Goal: Information Seeking & Learning: Learn about a topic

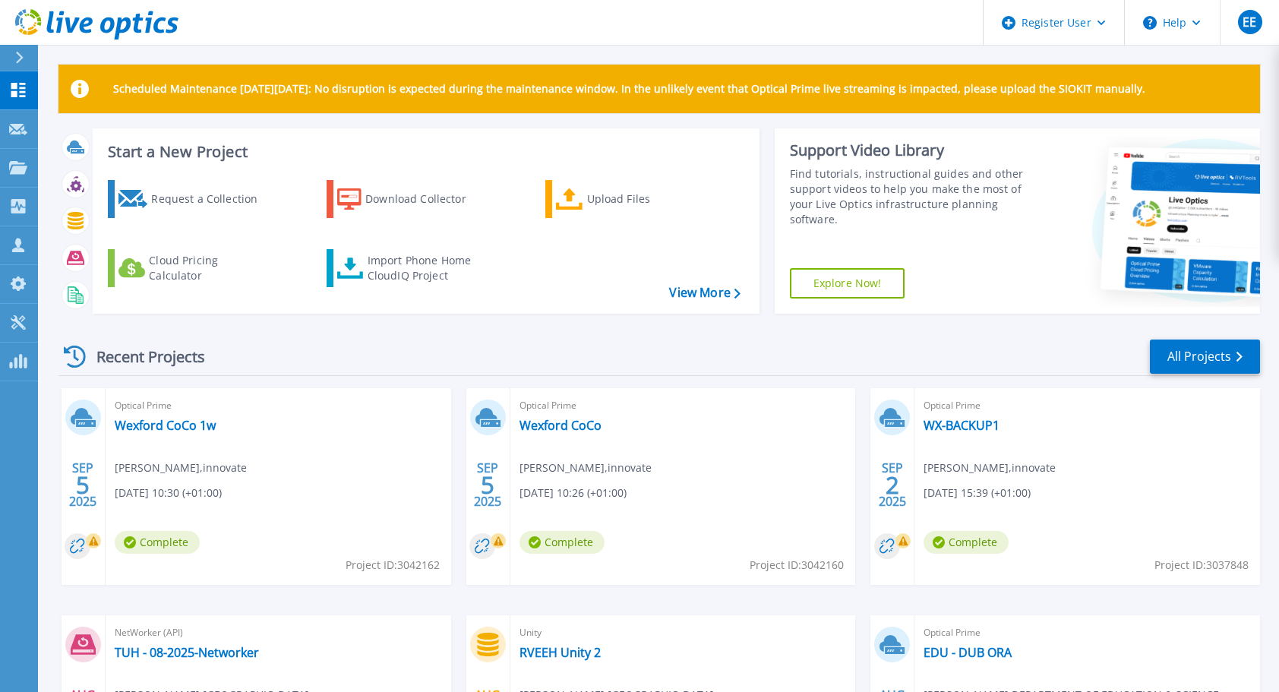
scroll to position [213, 0]
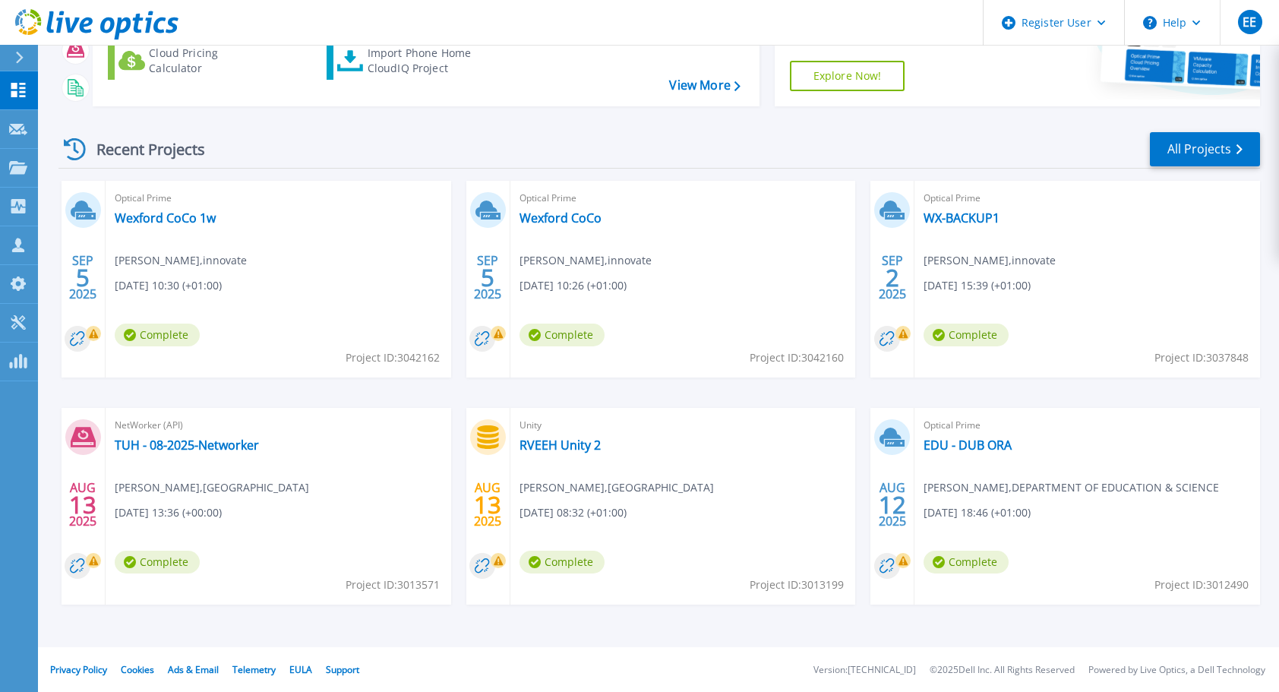
click at [1219, 583] on span "Project ID: 3012490" at bounding box center [1201, 584] width 94 height 17
copy span "3012490"
click at [1201, 140] on link "All Projects" at bounding box center [1204, 149] width 110 height 34
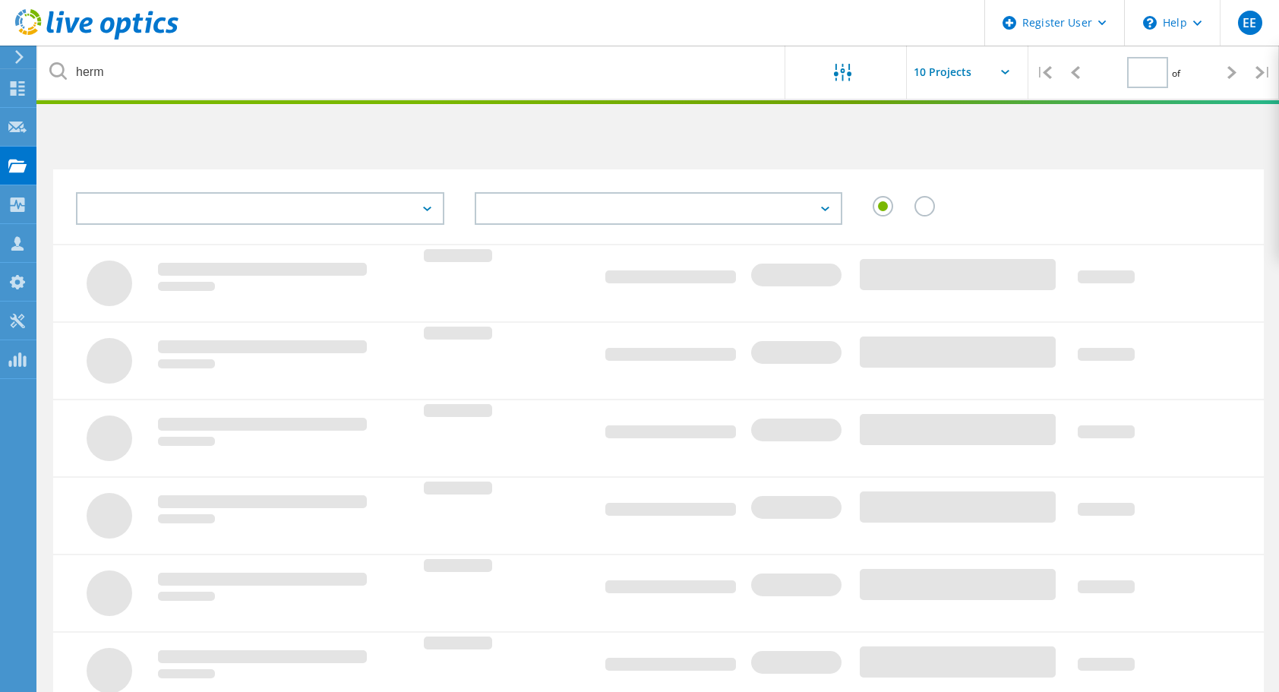
type input "1"
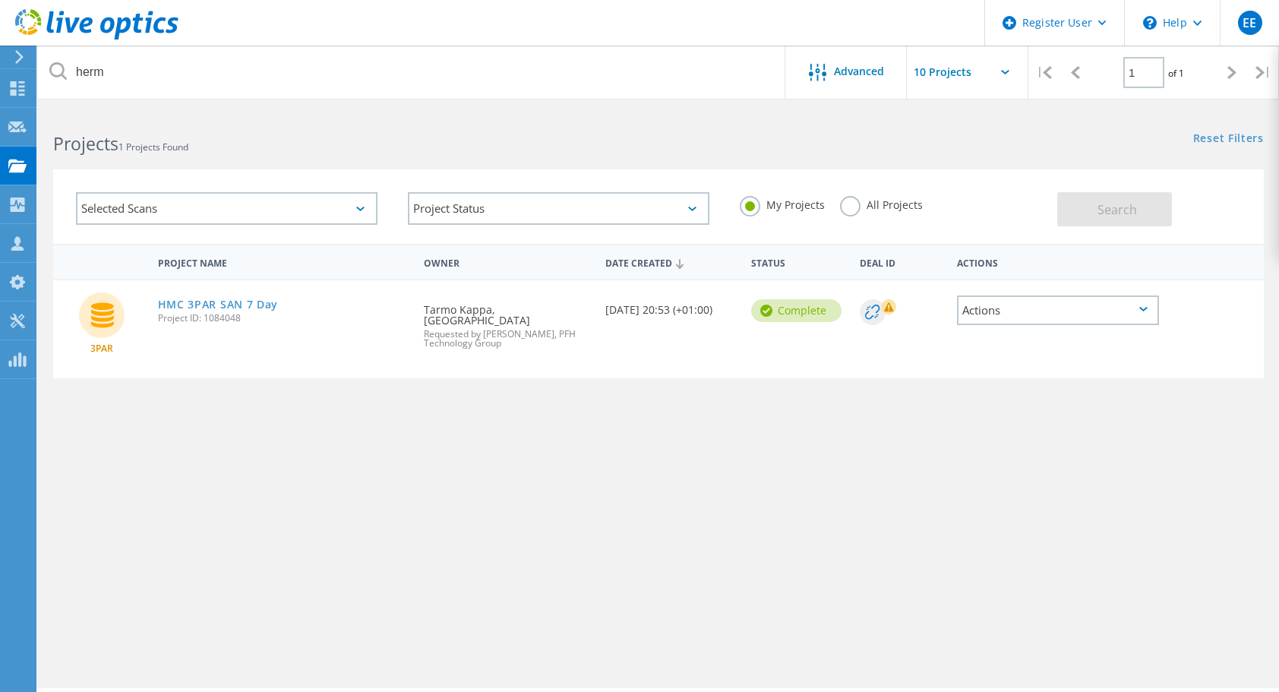
click at [853, 208] on label "All Projects" at bounding box center [881, 203] width 83 height 14
click at [0, 0] on input "All Projects" at bounding box center [0, 0] width 0 height 0
click at [1127, 201] on span "Search" at bounding box center [1116, 209] width 39 height 17
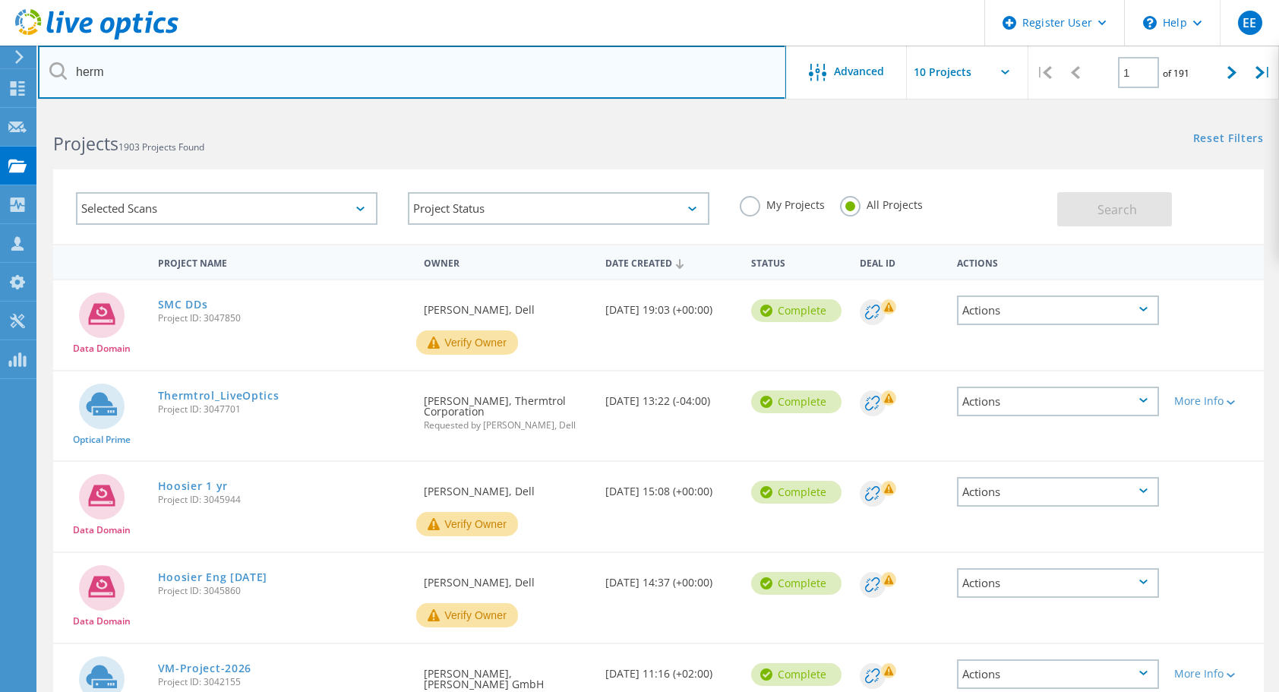
click at [190, 70] on input "herm" at bounding box center [412, 72] width 748 height 53
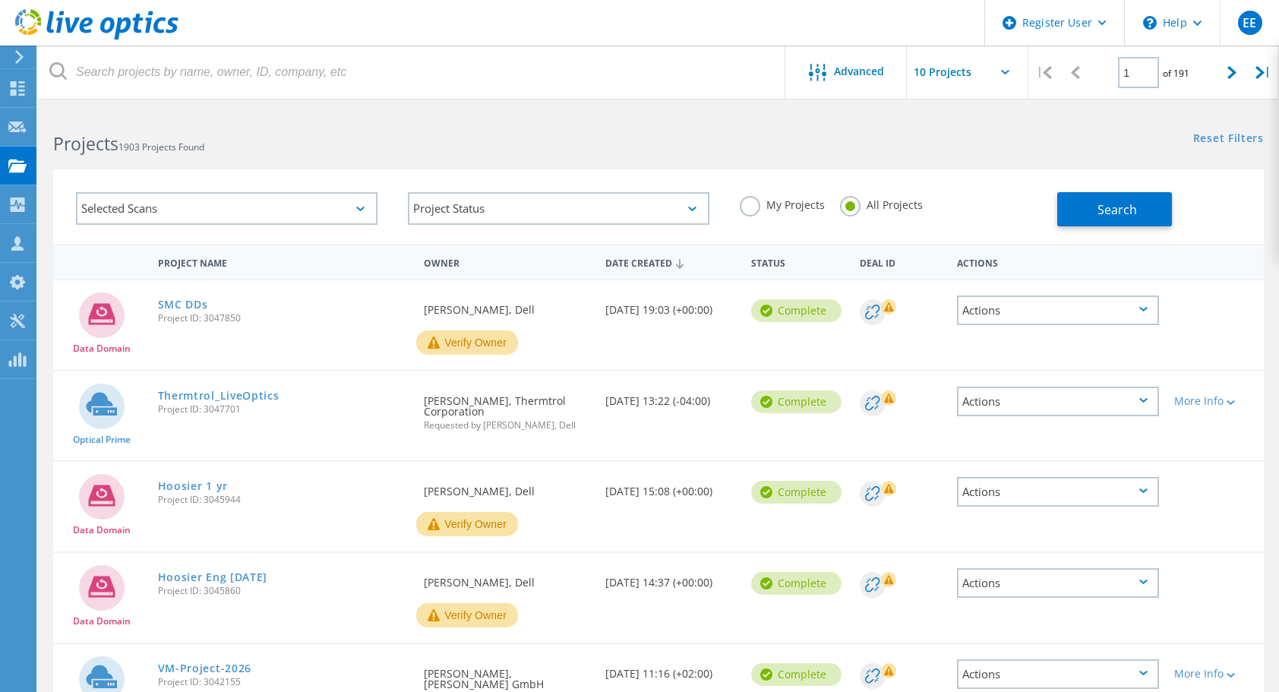
click at [744, 209] on label "My Projects" at bounding box center [782, 203] width 85 height 14
click at [0, 0] on input "My Projects" at bounding box center [0, 0] width 0 height 0
click at [1121, 211] on span "Search" at bounding box center [1116, 209] width 39 height 17
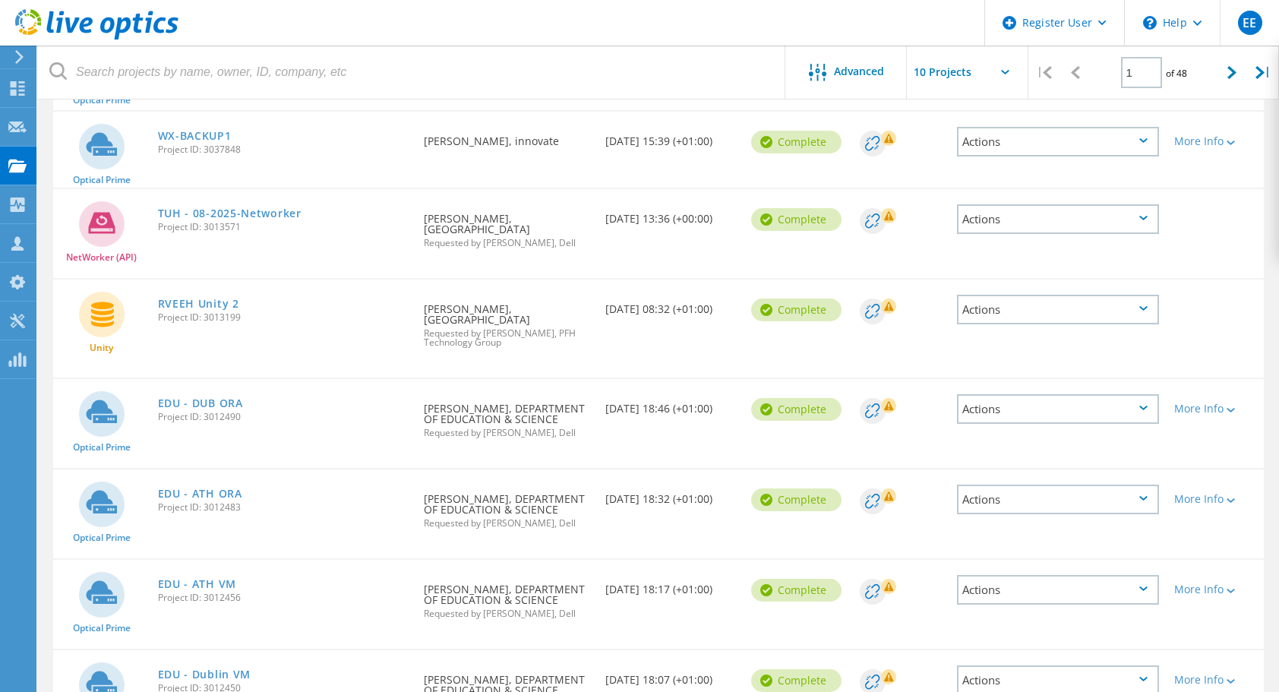
scroll to position [533, 0]
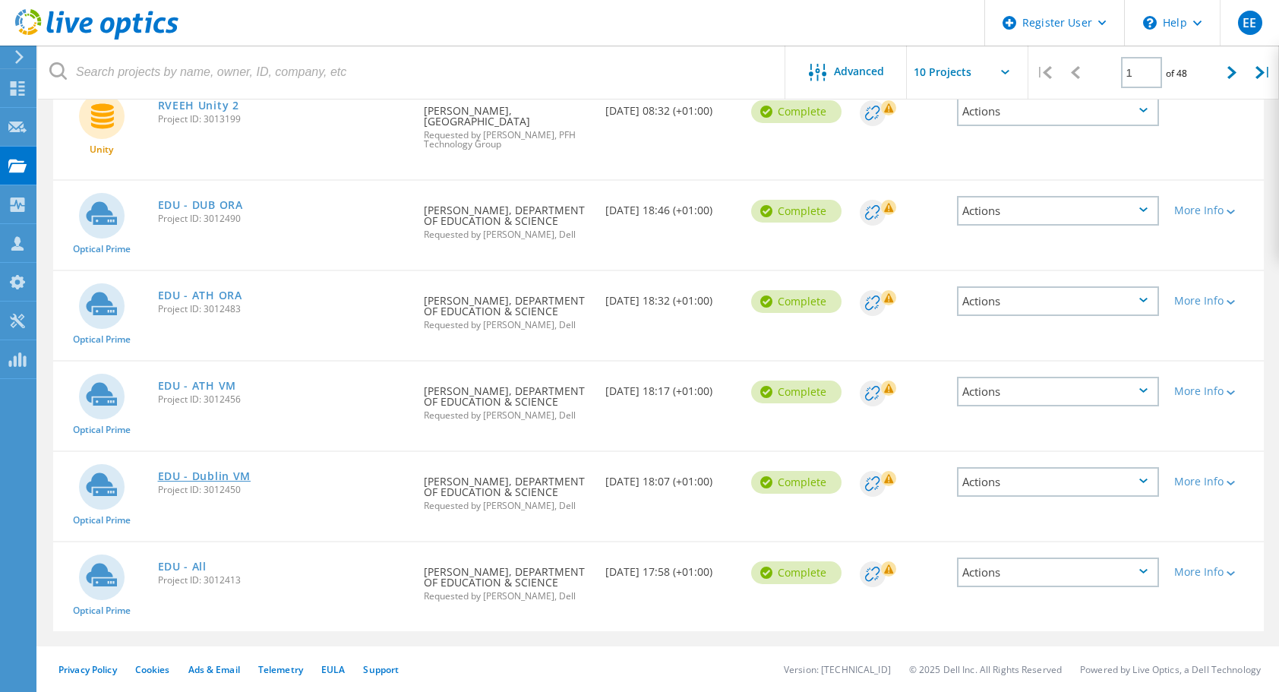
click at [221, 481] on link "EDU - Dublin VM" at bounding box center [204, 476] width 93 height 11
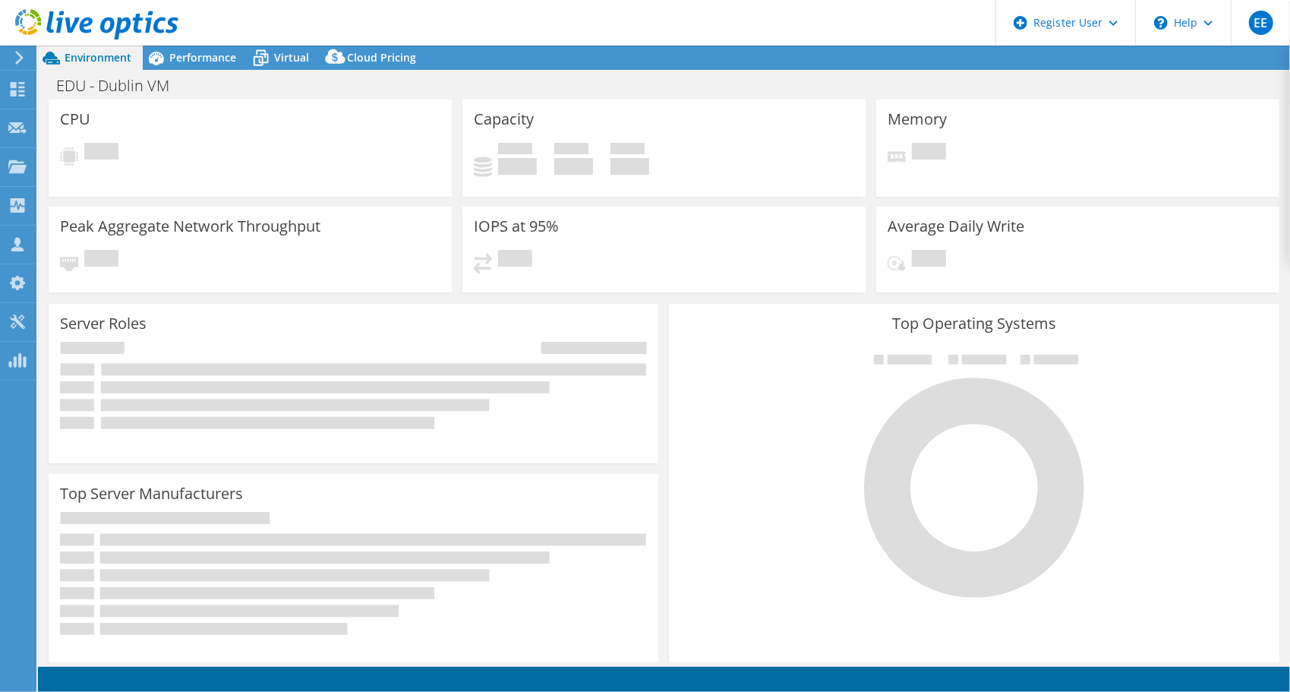
select select "USD"
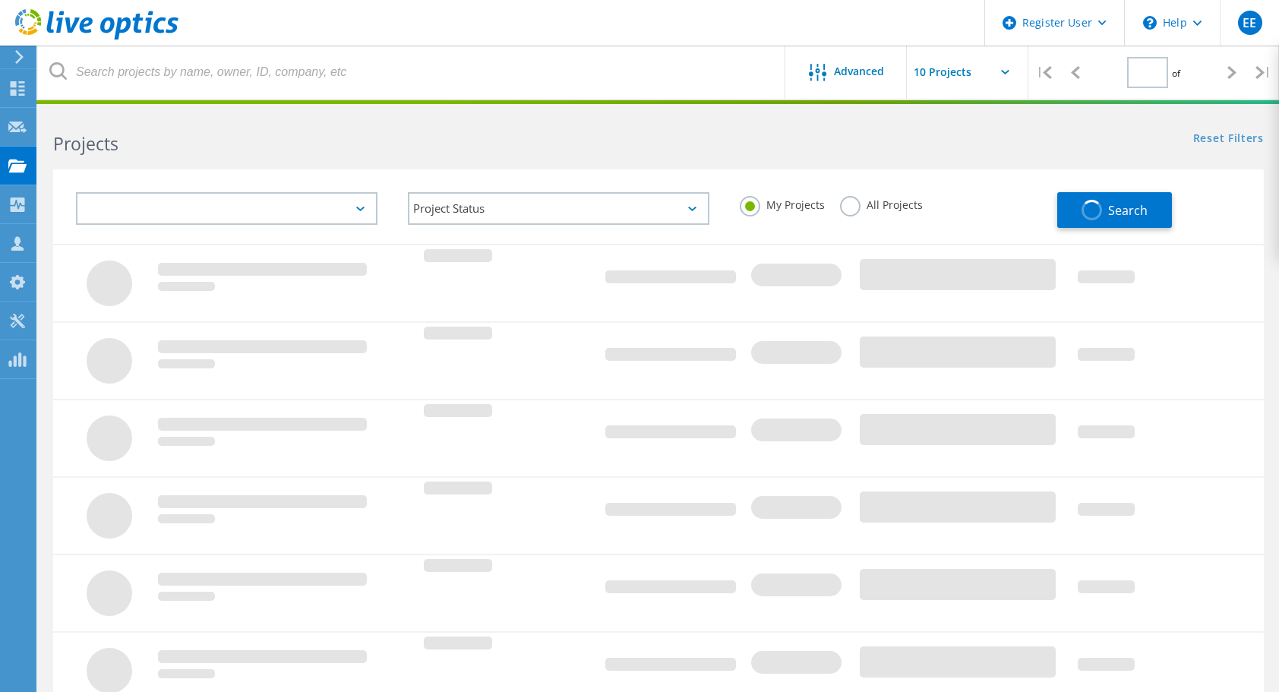
type input "1"
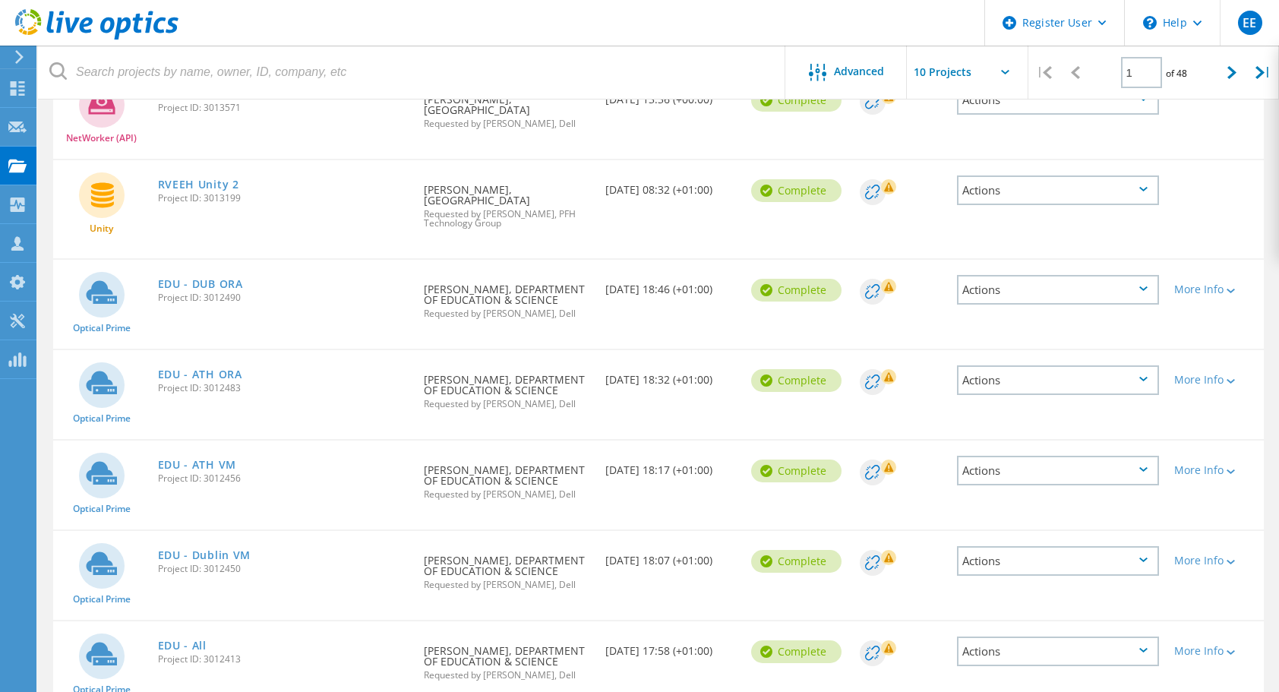
scroll to position [533, 0]
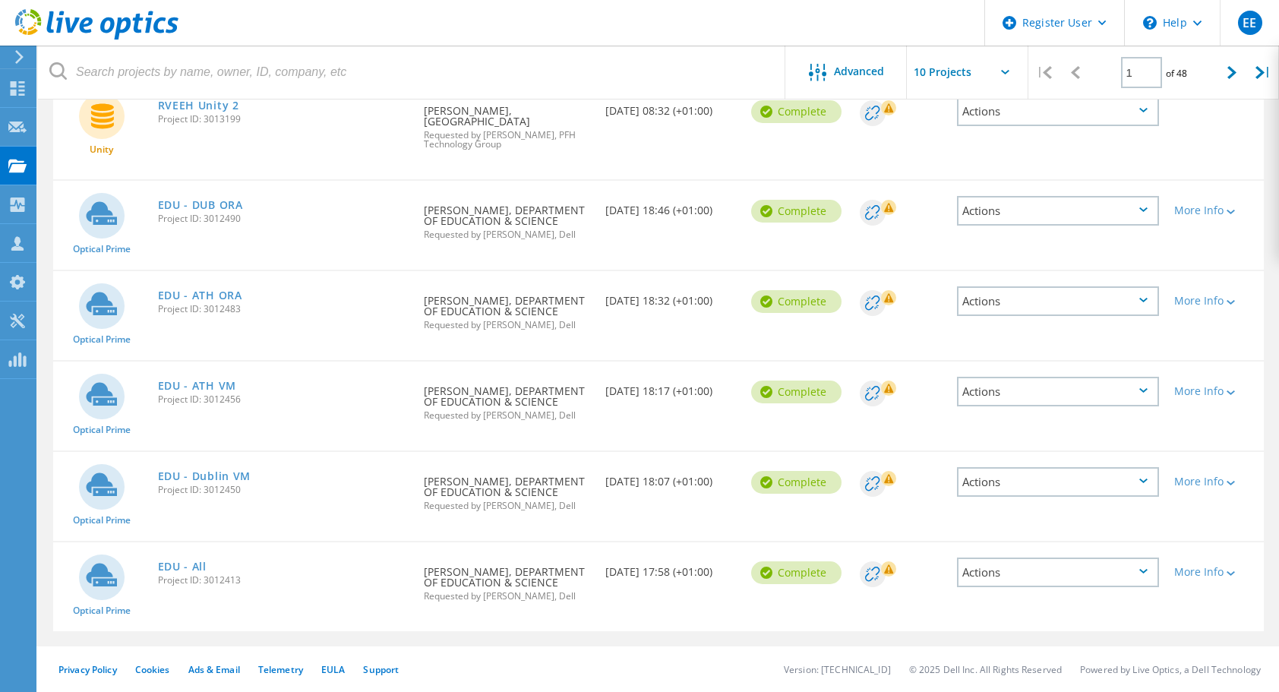
click at [219, 487] on span "Project ID: 3012450" at bounding box center [283, 489] width 251 height 9
copy span "3012450"
click at [202, 481] on link "EDU - Dublin VM" at bounding box center [204, 476] width 93 height 11
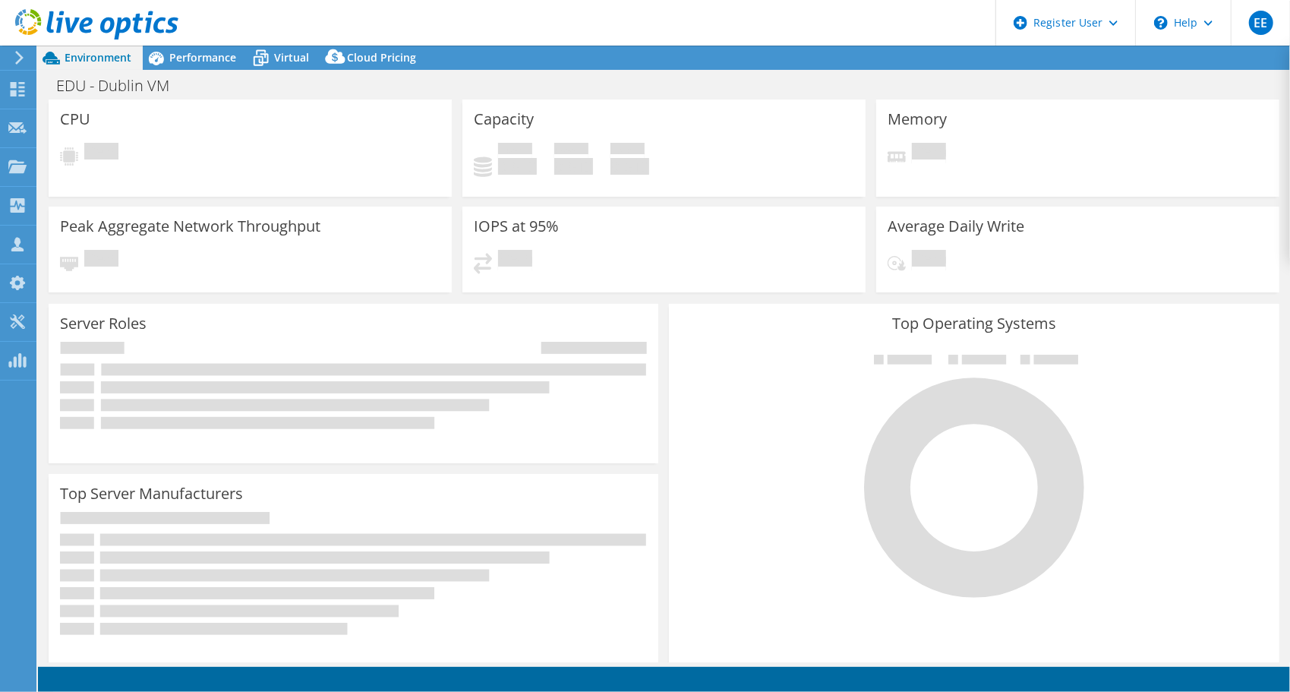
select select "USD"
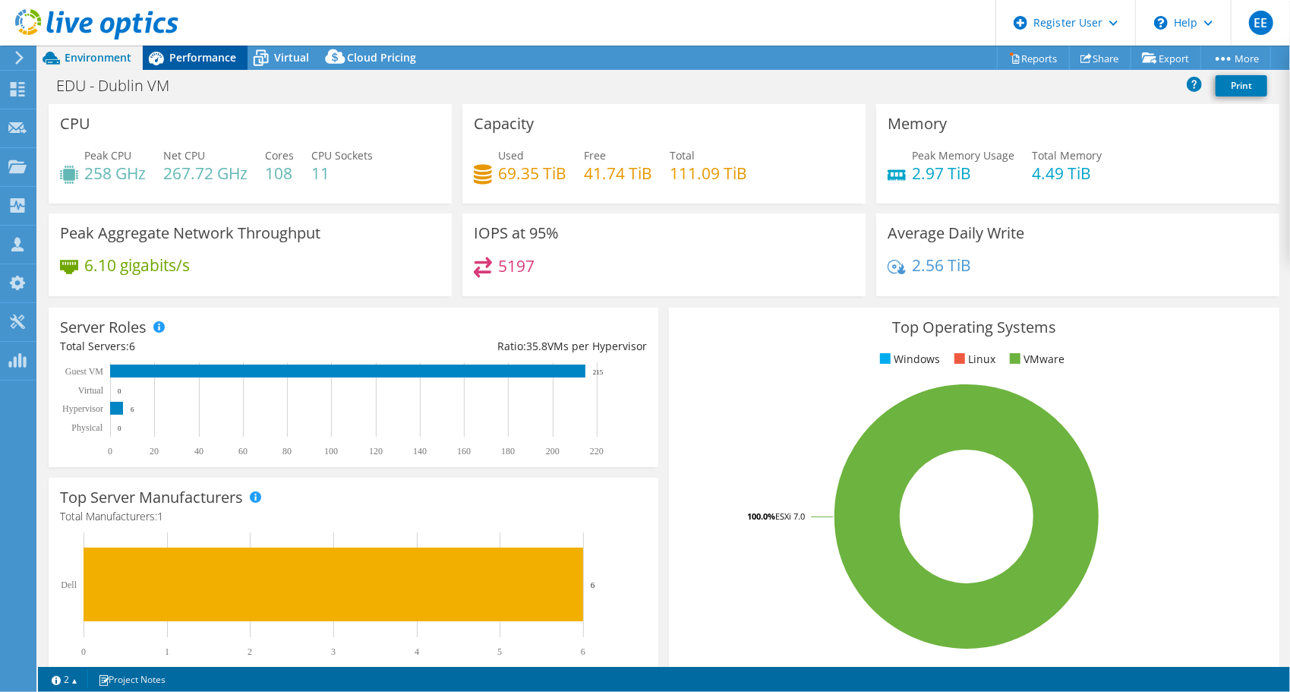
click at [208, 58] on span "Performance" at bounding box center [202, 57] width 67 height 14
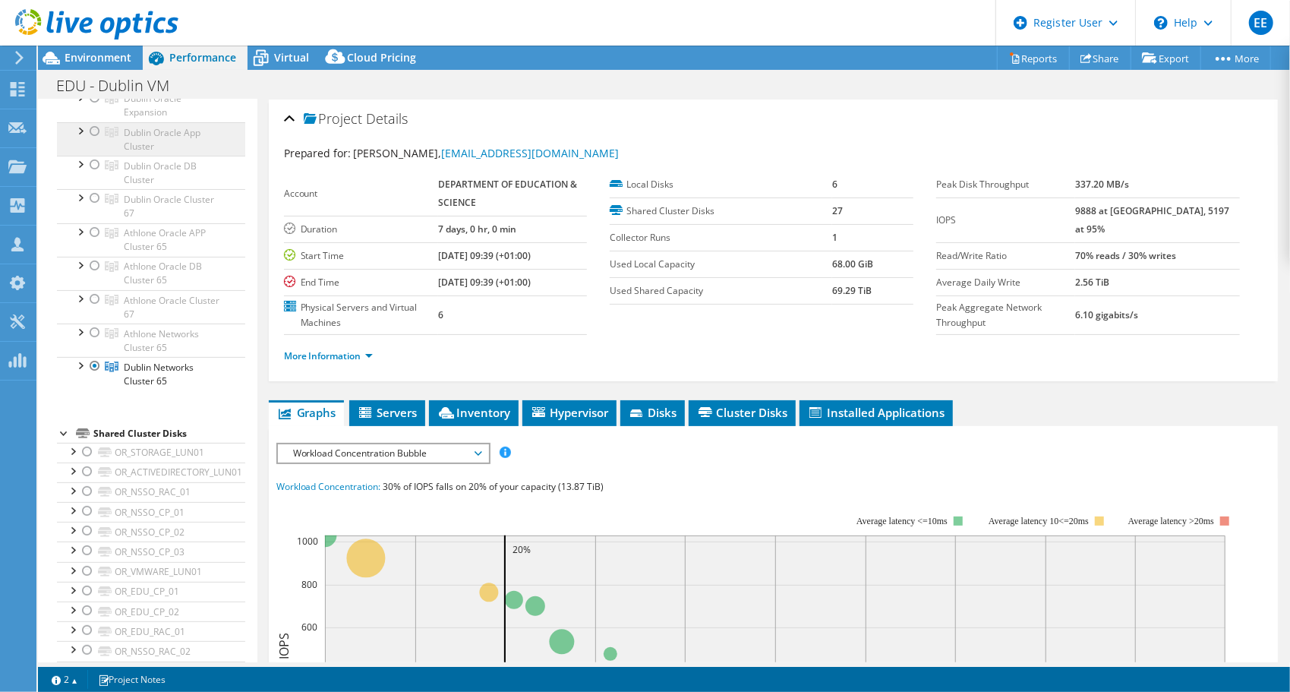
scroll to position [216, 0]
click at [82, 363] on div at bounding box center [79, 363] width 15 height 15
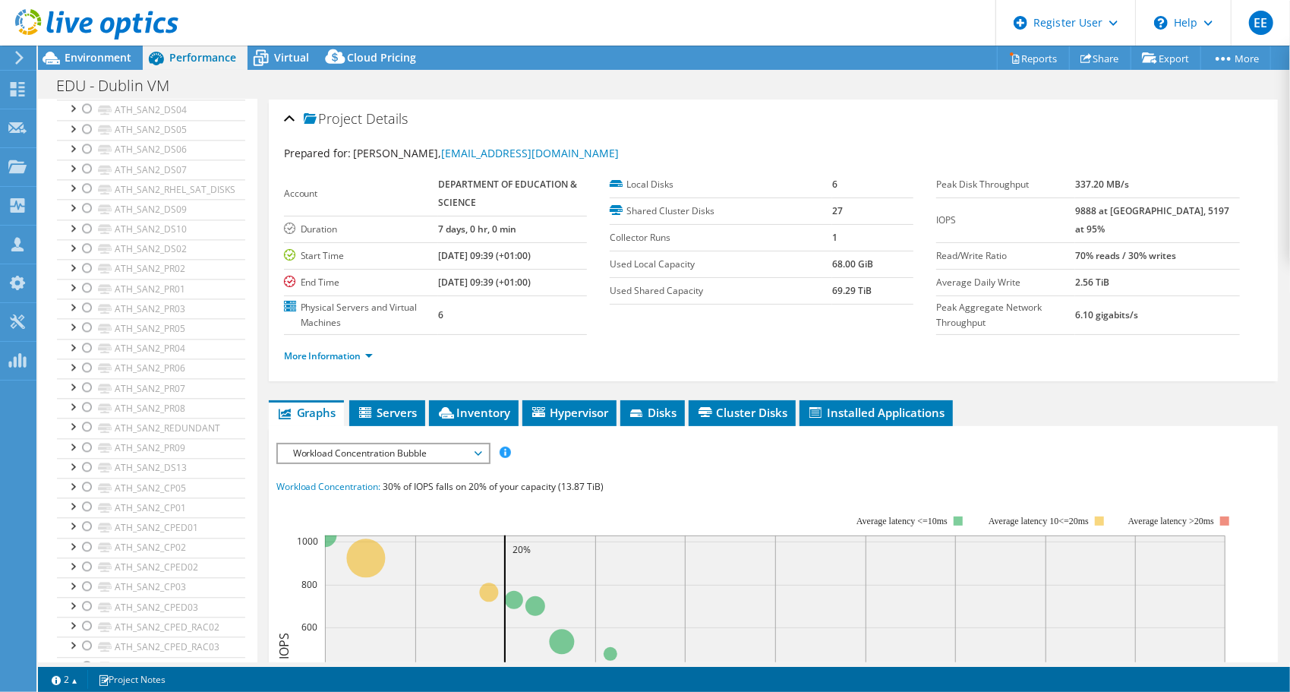
scroll to position [2345, 0]
click at [99, 57] on span "Environment" at bounding box center [98, 57] width 67 height 14
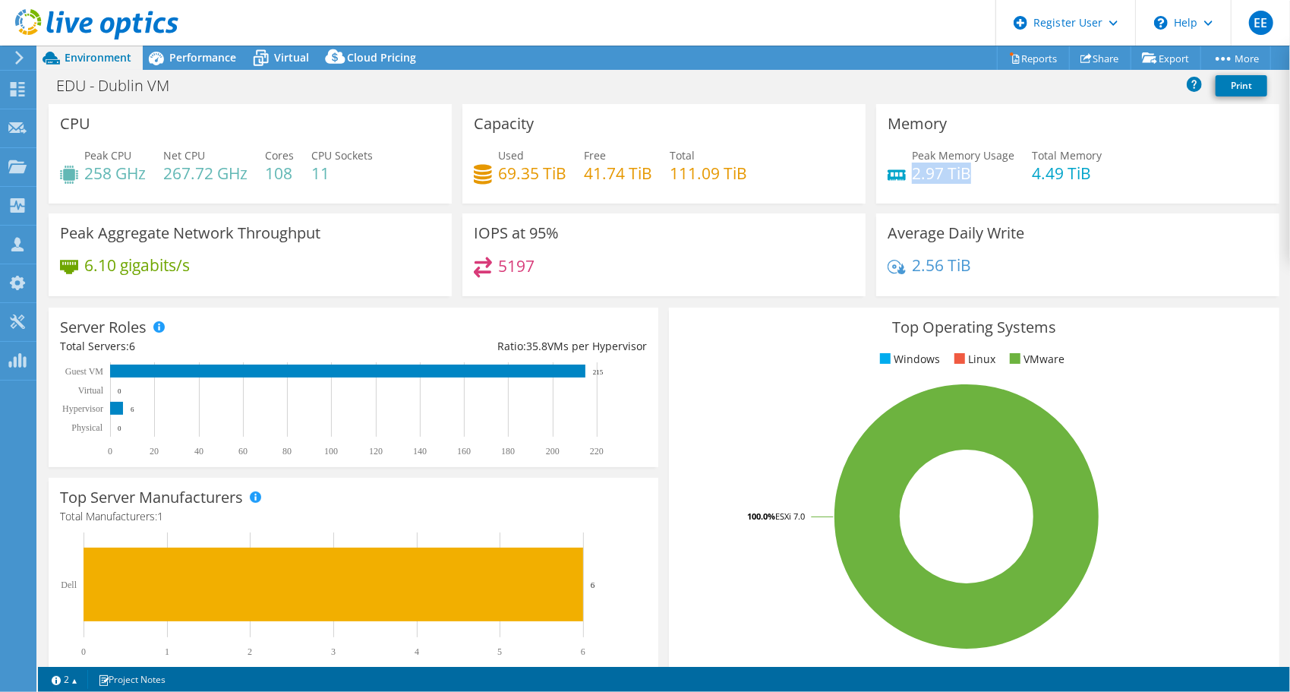
drag, startPoint x: 904, startPoint y: 167, endPoint x: 960, endPoint y: 180, distance: 56.9
click at [960, 180] on h4 "2.97 TiB" at bounding box center [963, 173] width 102 height 17
drag, startPoint x: 960, startPoint y: 180, endPoint x: 1045, endPoint y: 184, distance: 85.9
click at [1045, 184] on div "Peak Memory Usage 2.97 TiB Total Memory 4.49 TiB" at bounding box center [1078, 171] width 380 height 49
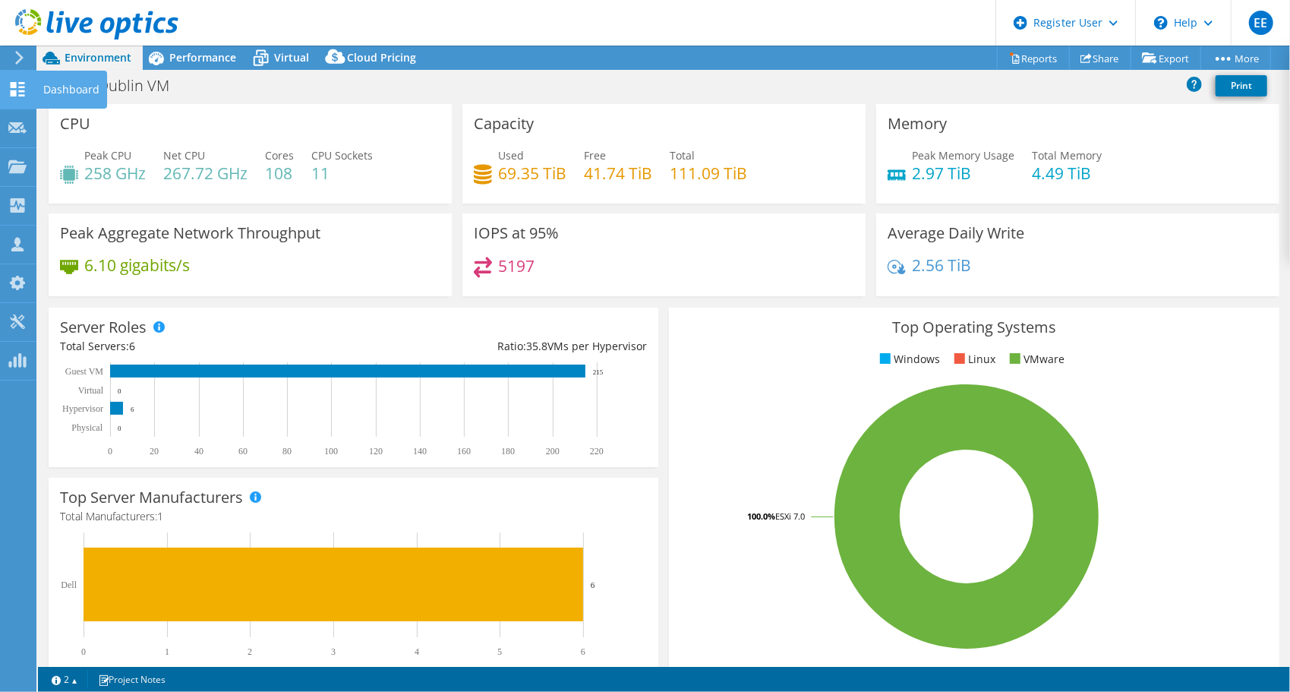
click at [17, 88] on icon at bounding box center [17, 89] width 18 height 14
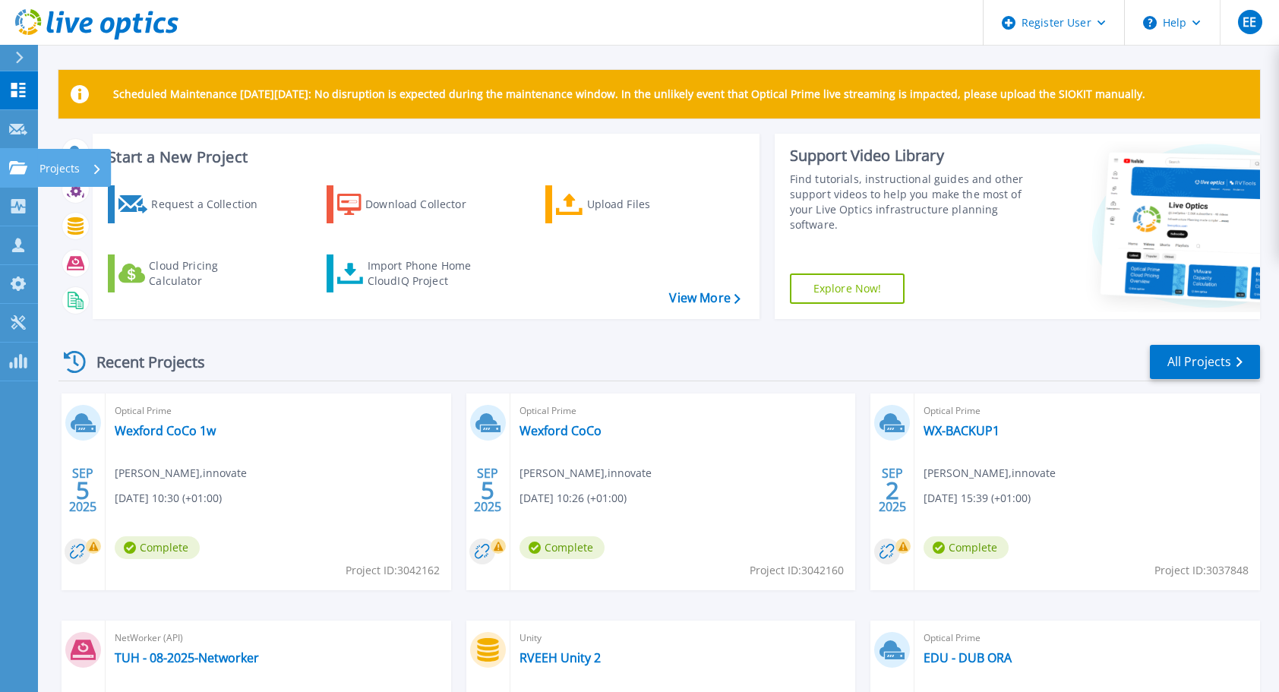
click at [11, 166] on icon at bounding box center [18, 167] width 18 height 13
click at [1209, 363] on link "All Projects" at bounding box center [1204, 362] width 110 height 34
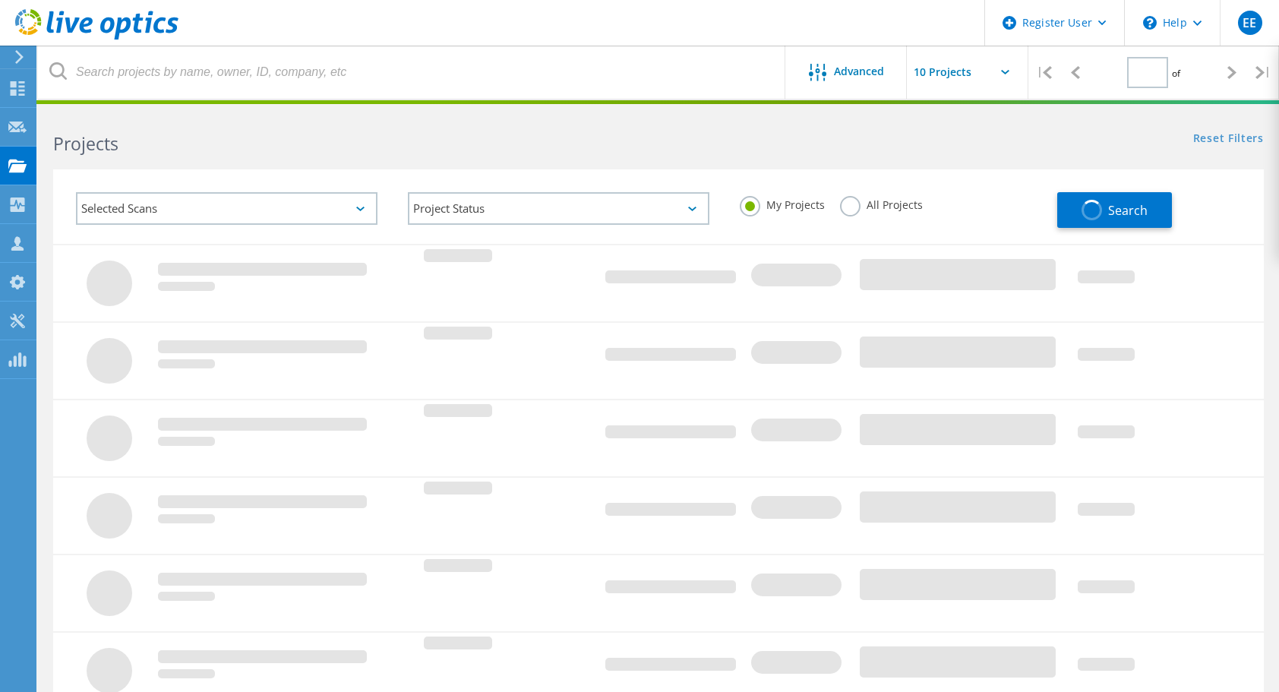
type input "1"
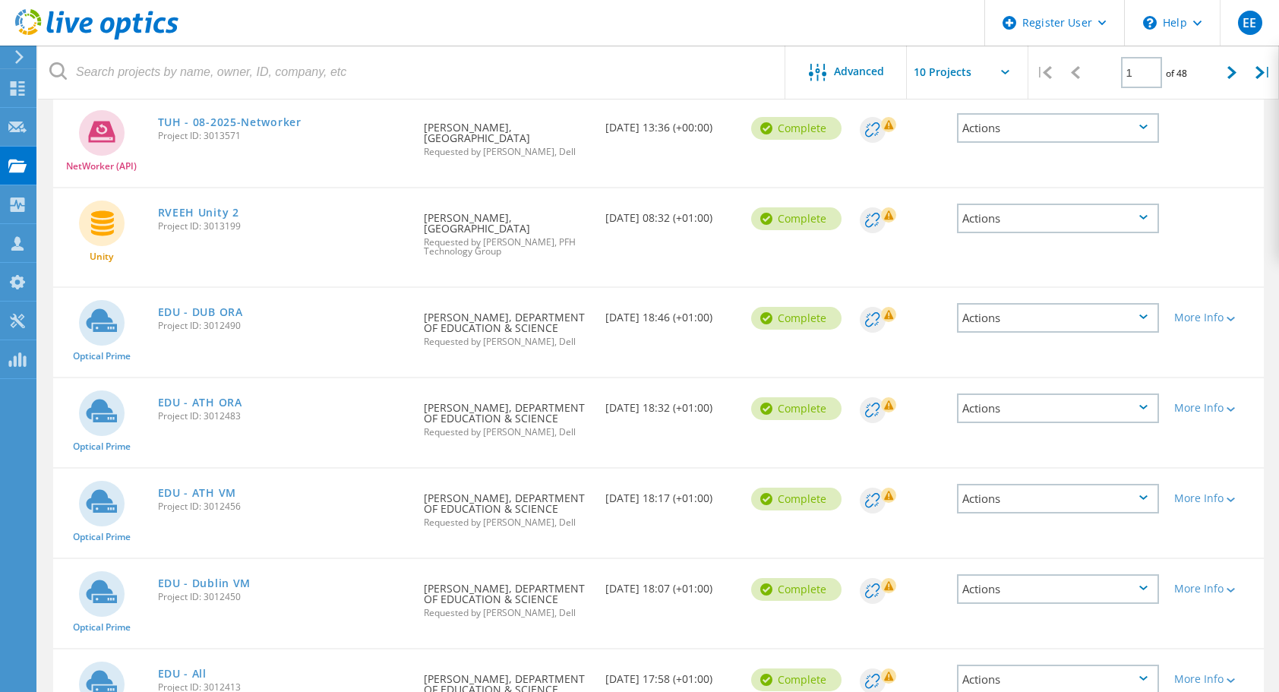
scroll to position [533, 0]
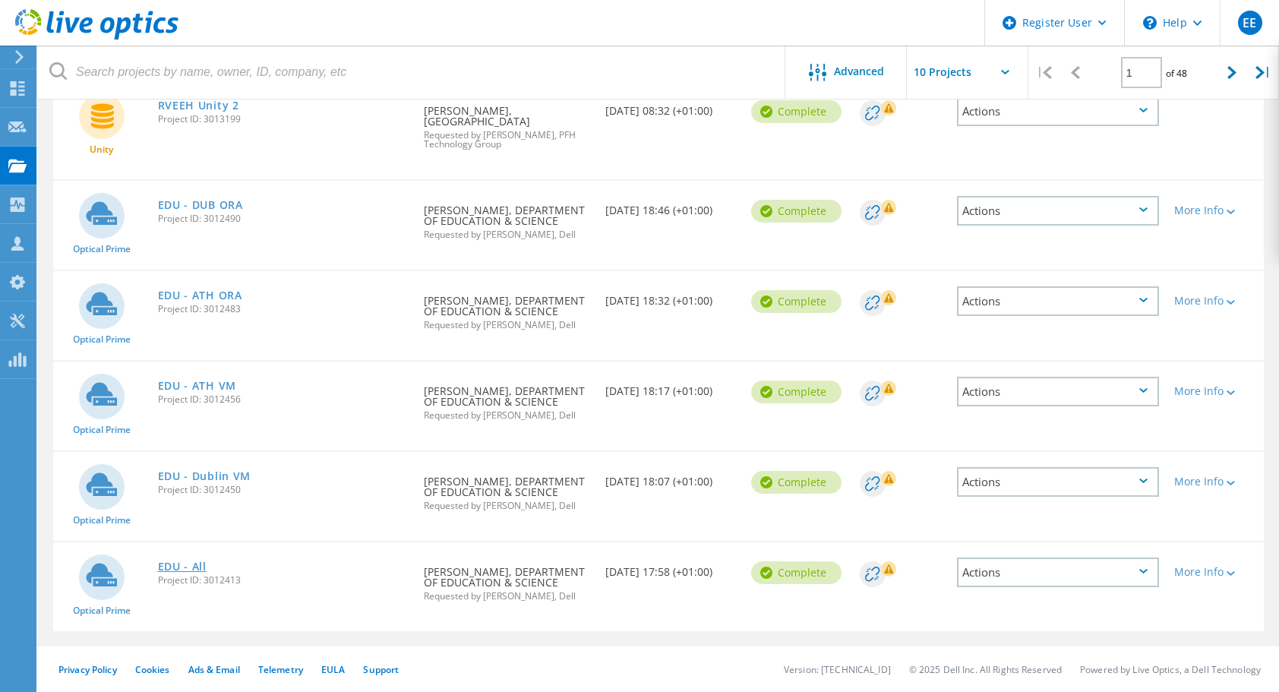
click at [180, 565] on link "EDU - All" at bounding box center [182, 566] width 49 height 11
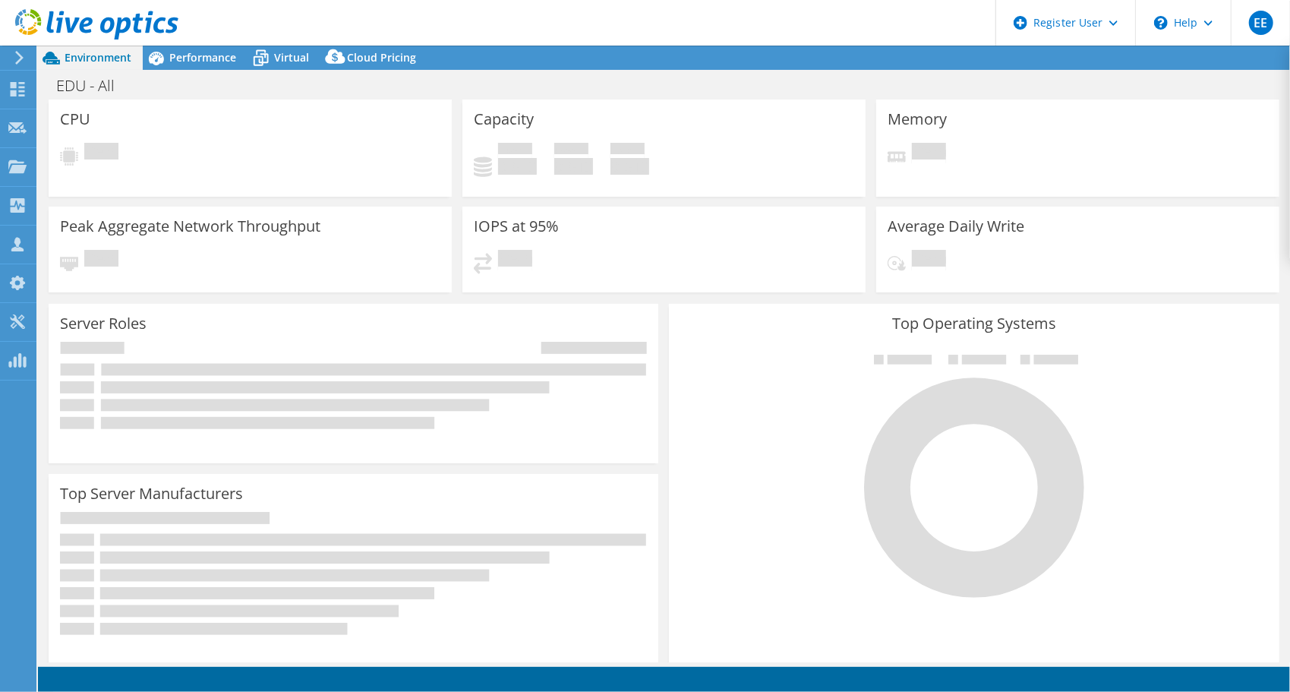
select select "USD"
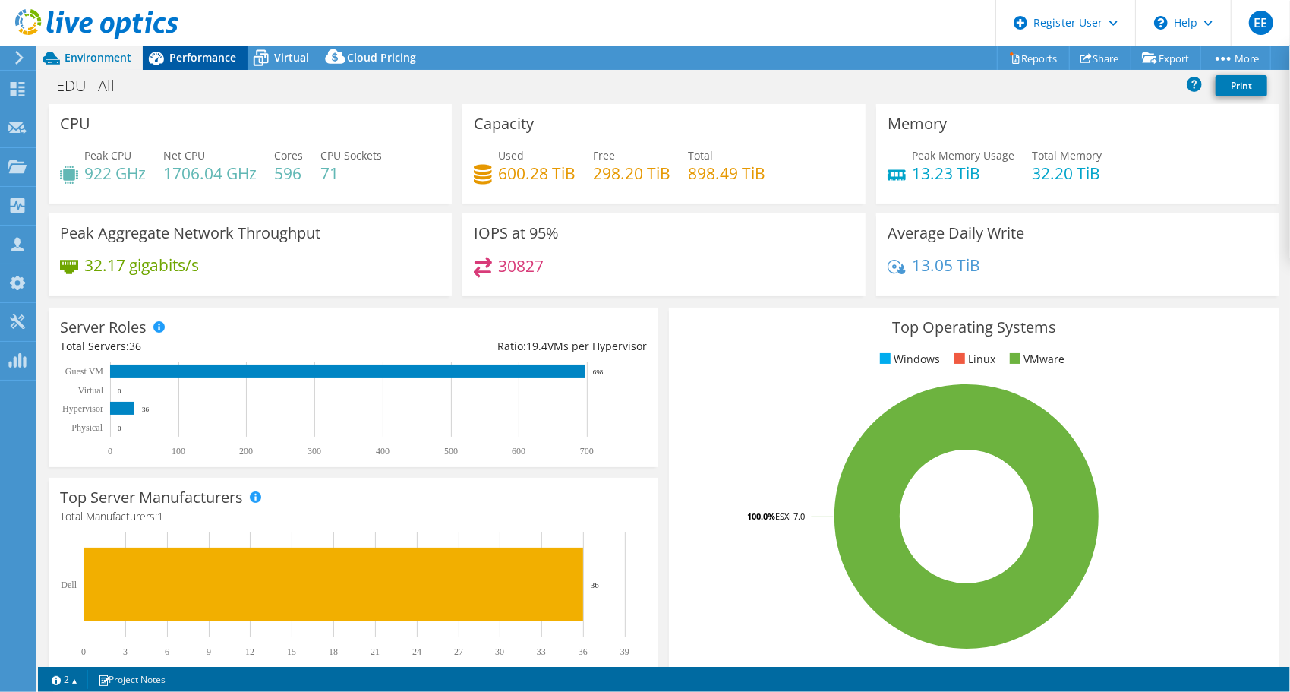
click at [190, 57] on span "Performance" at bounding box center [202, 57] width 67 height 14
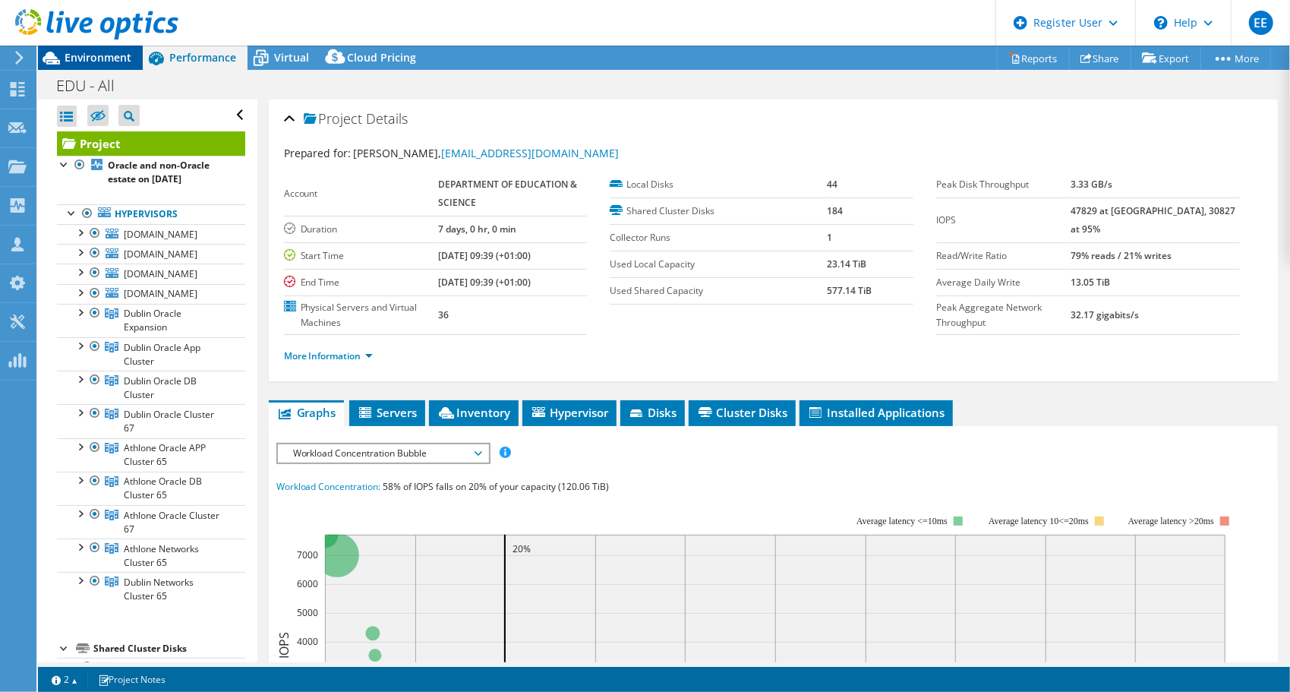
click at [115, 53] on span "Environment" at bounding box center [98, 57] width 67 height 14
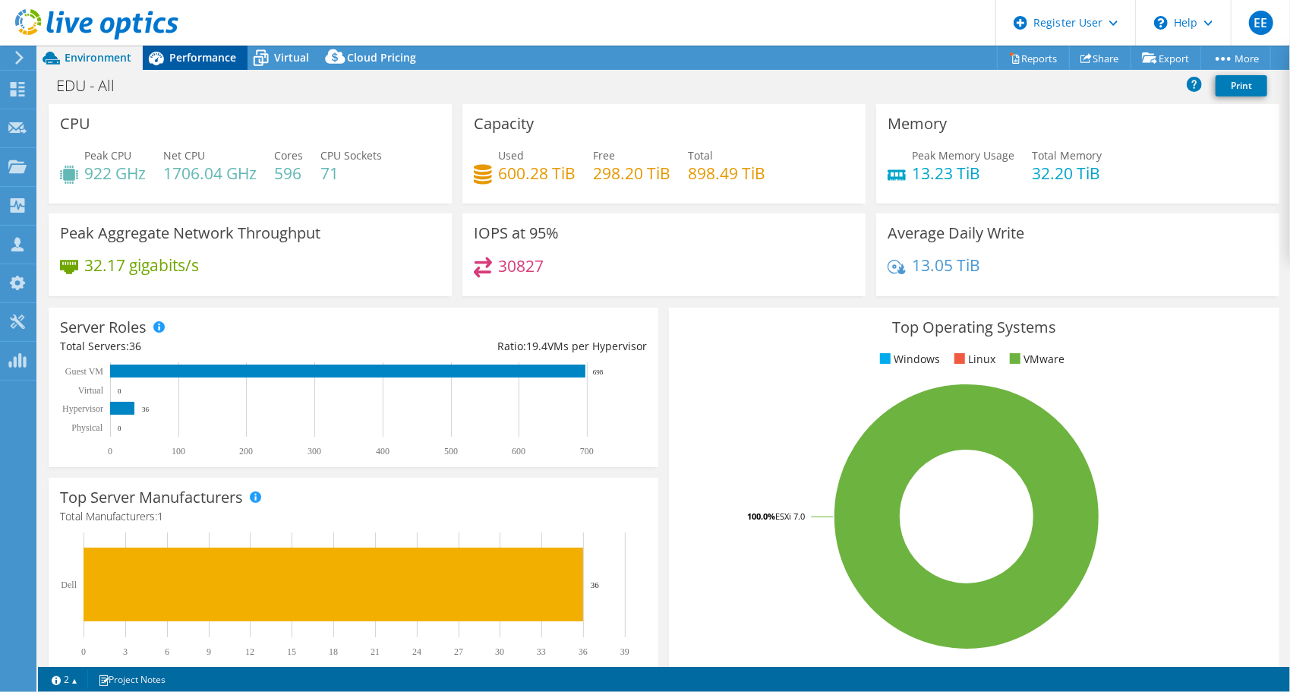
click at [177, 65] on div "Performance" at bounding box center [195, 58] width 105 height 24
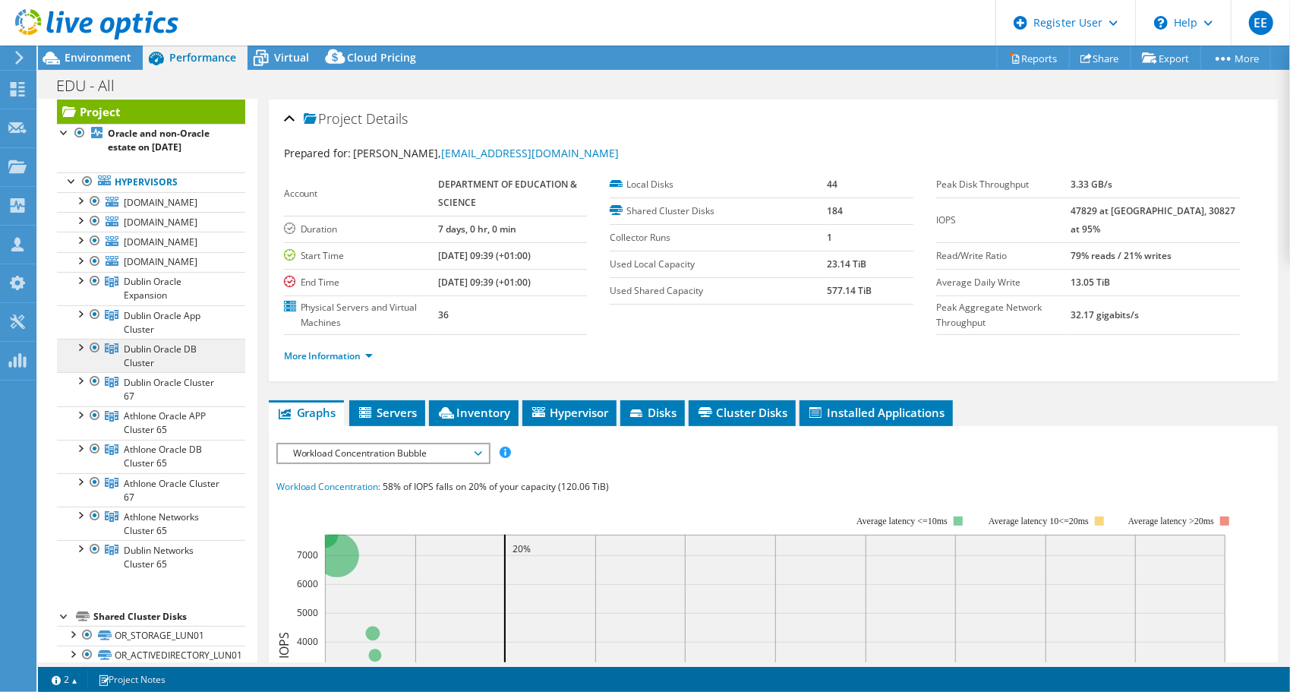
scroll to position [30, 0]
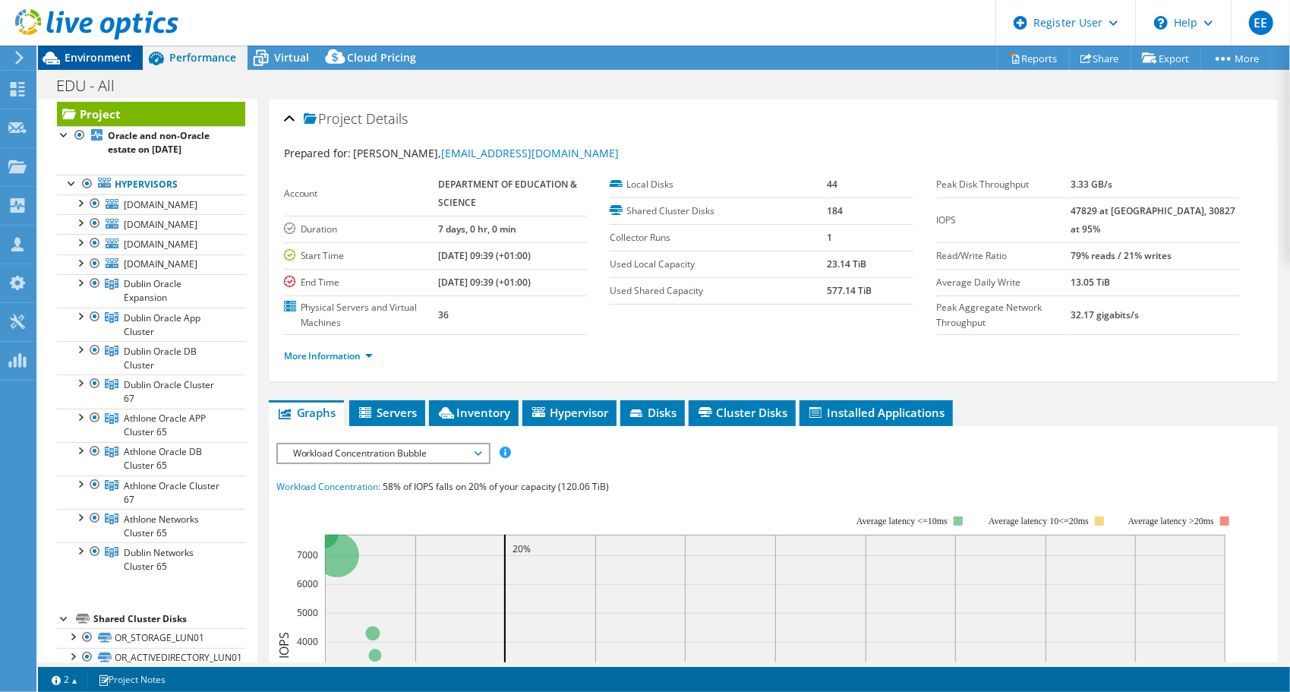
click at [99, 64] on span "Environment" at bounding box center [98, 57] width 67 height 14
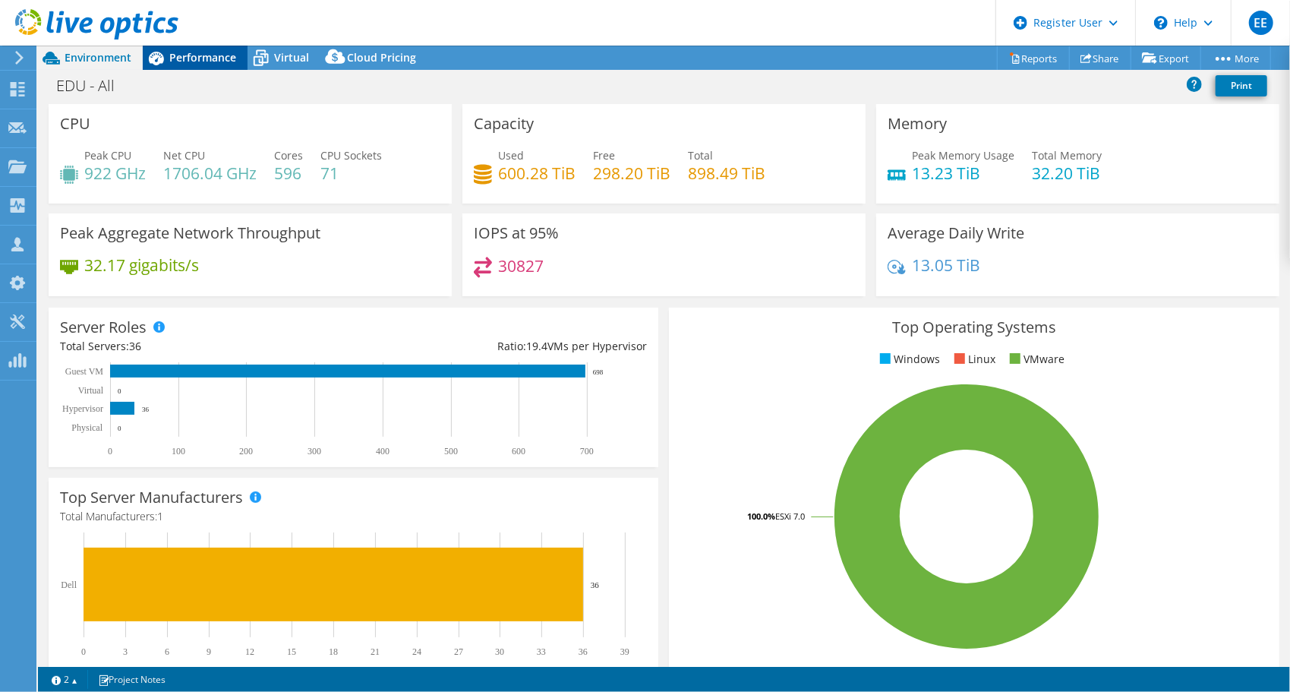
click at [205, 59] on span "Performance" at bounding box center [202, 57] width 67 height 14
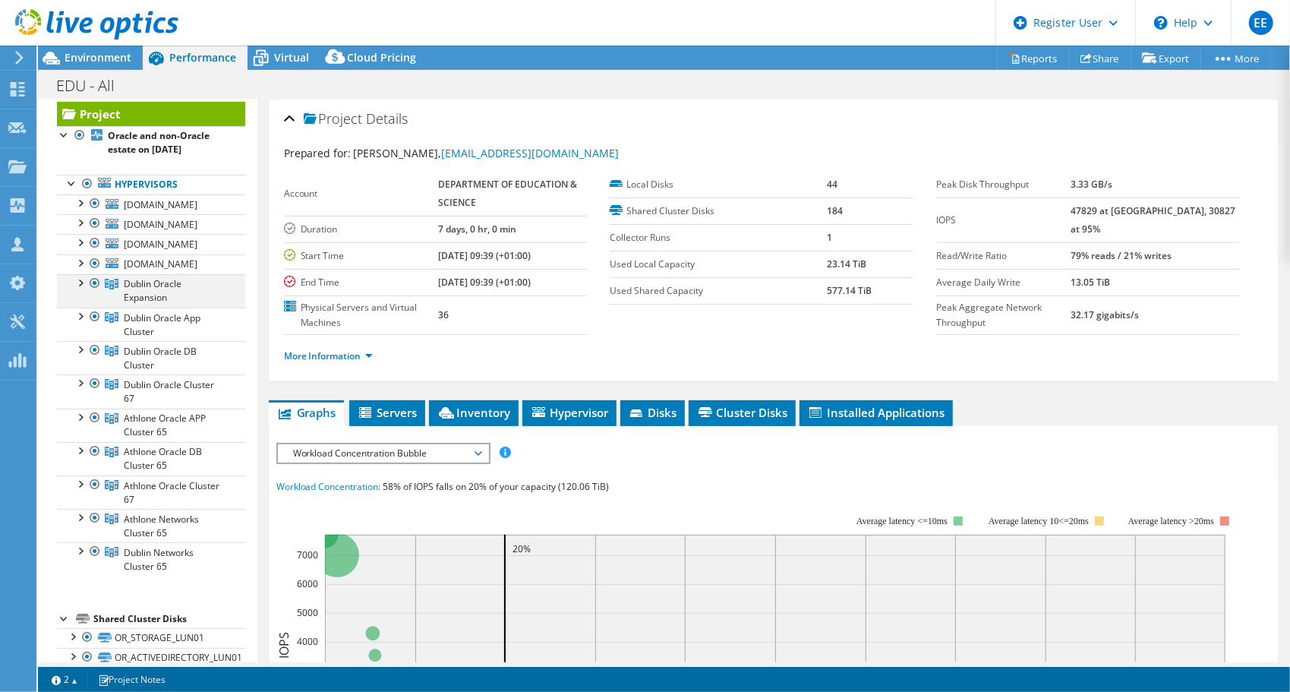
click at [81, 282] on div at bounding box center [79, 281] width 15 height 15
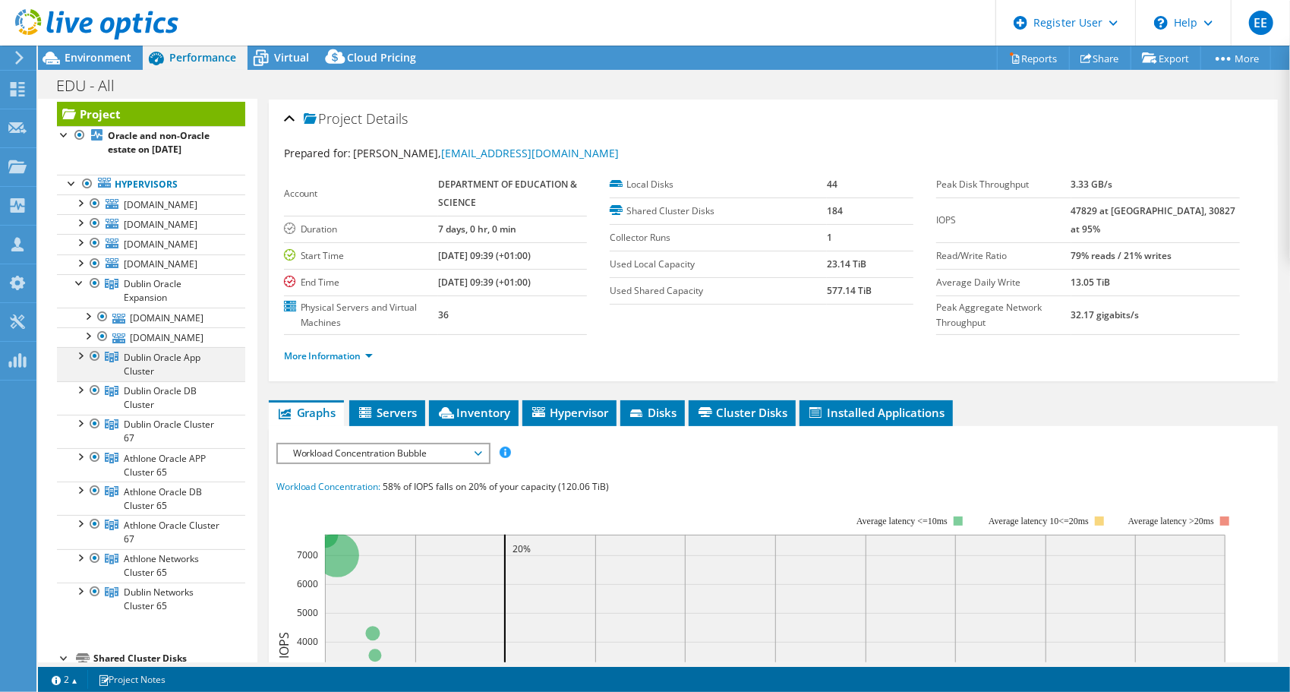
click at [80, 355] on div at bounding box center [79, 354] width 15 height 15
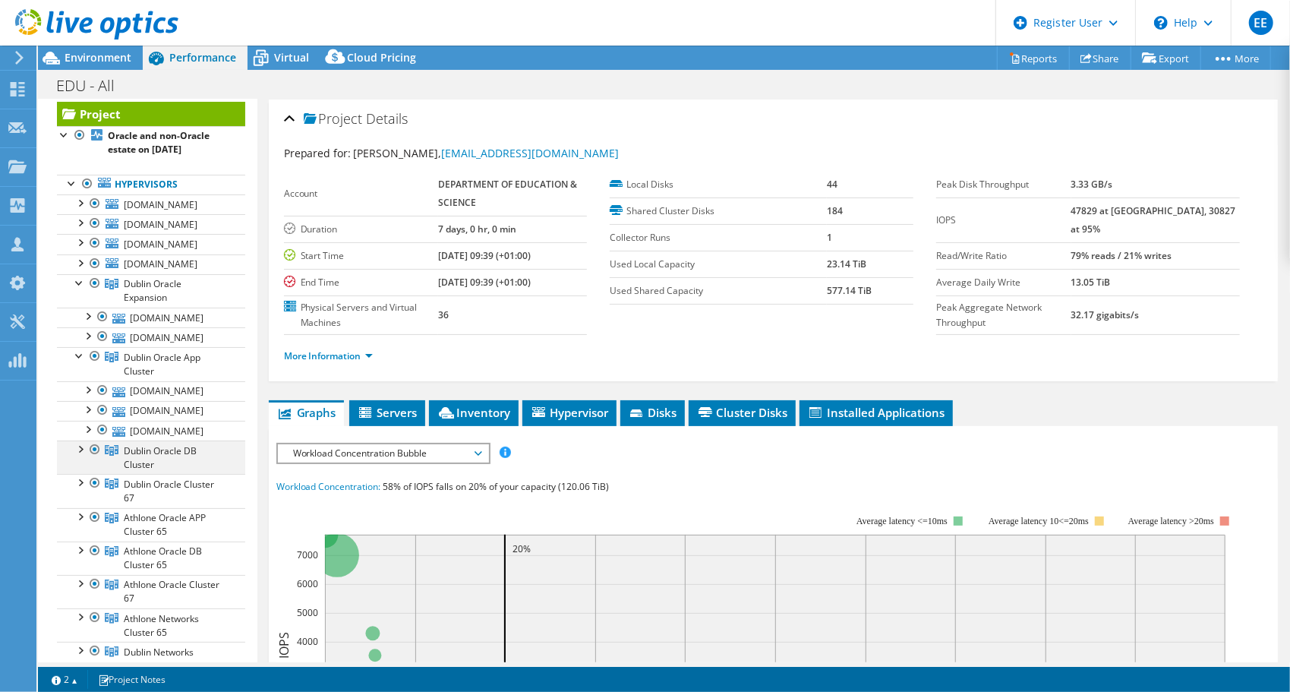
click at [84, 445] on div at bounding box center [79, 447] width 15 height 15
